Goal: Navigation & Orientation: Find specific page/section

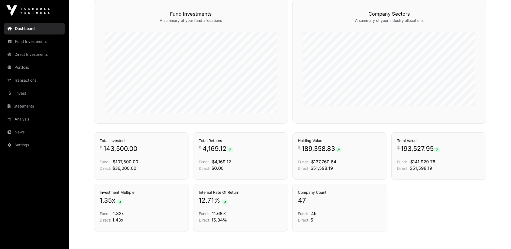
scroll to position [323, 0]
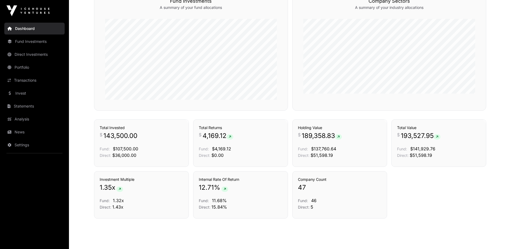
click at [28, 79] on link "Transactions" at bounding box center [34, 80] width 60 height 12
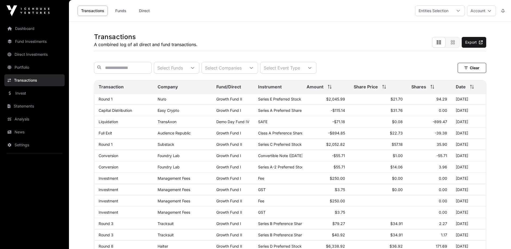
click at [19, 132] on link "News" at bounding box center [34, 132] width 60 height 12
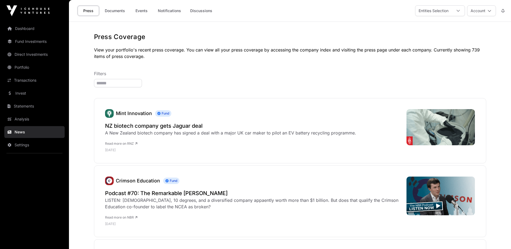
click at [115, 13] on link "Documents" at bounding box center [114, 11] width 27 height 10
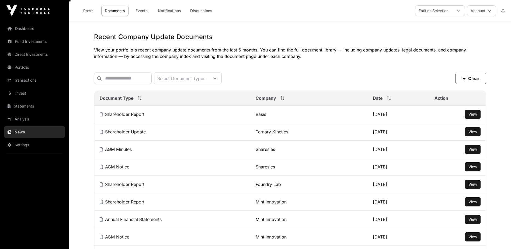
click at [488, 14] on button "Account" at bounding box center [481, 10] width 29 height 11
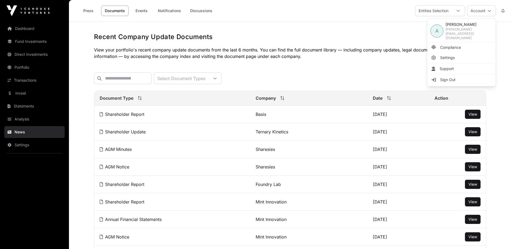
click at [453, 77] on span "Sign Out" at bounding box center [447, 79] width 15 height 5
